Goal: Task Accomplishment & Management: Complete application form

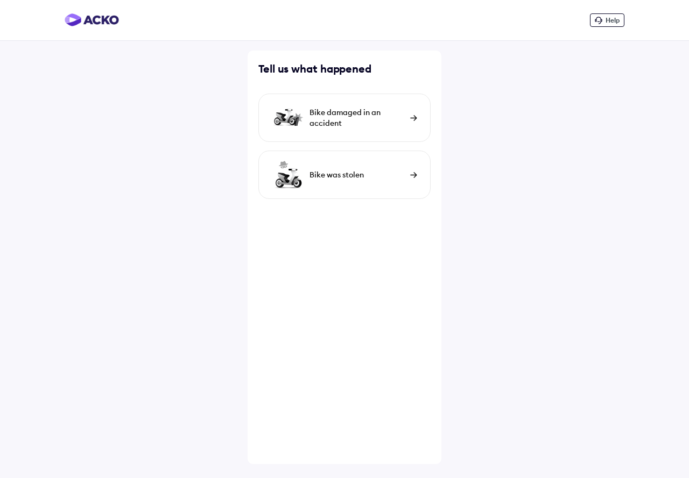
click at [347, 129] on div "Bike was stolen" at bounding box center [356, 118] width 95 height 22
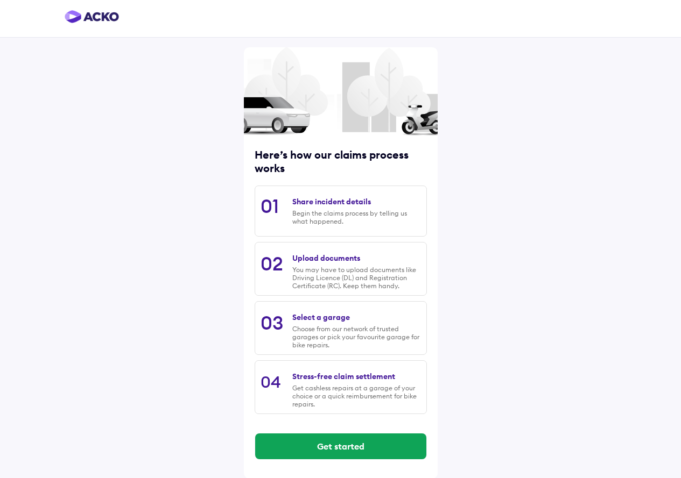
scroll to position [4, 0]
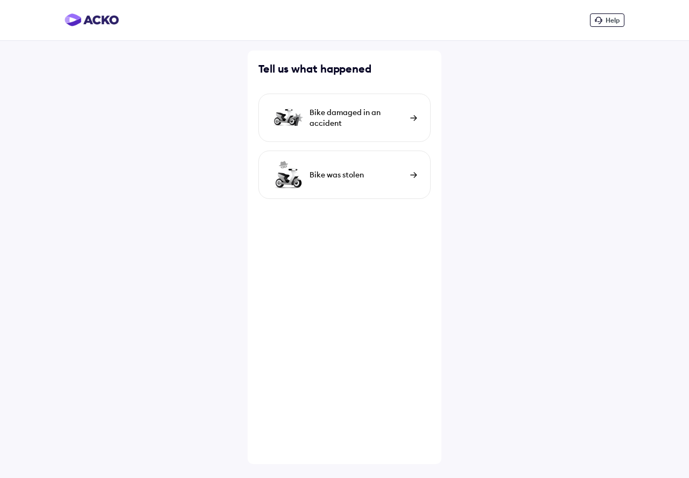
click at [308, 172] on div "Bike was stolen" at bounding box center [344, 175] width 172 height 48
